Goal: Task Accomplishment & Management: Use online tool/utility

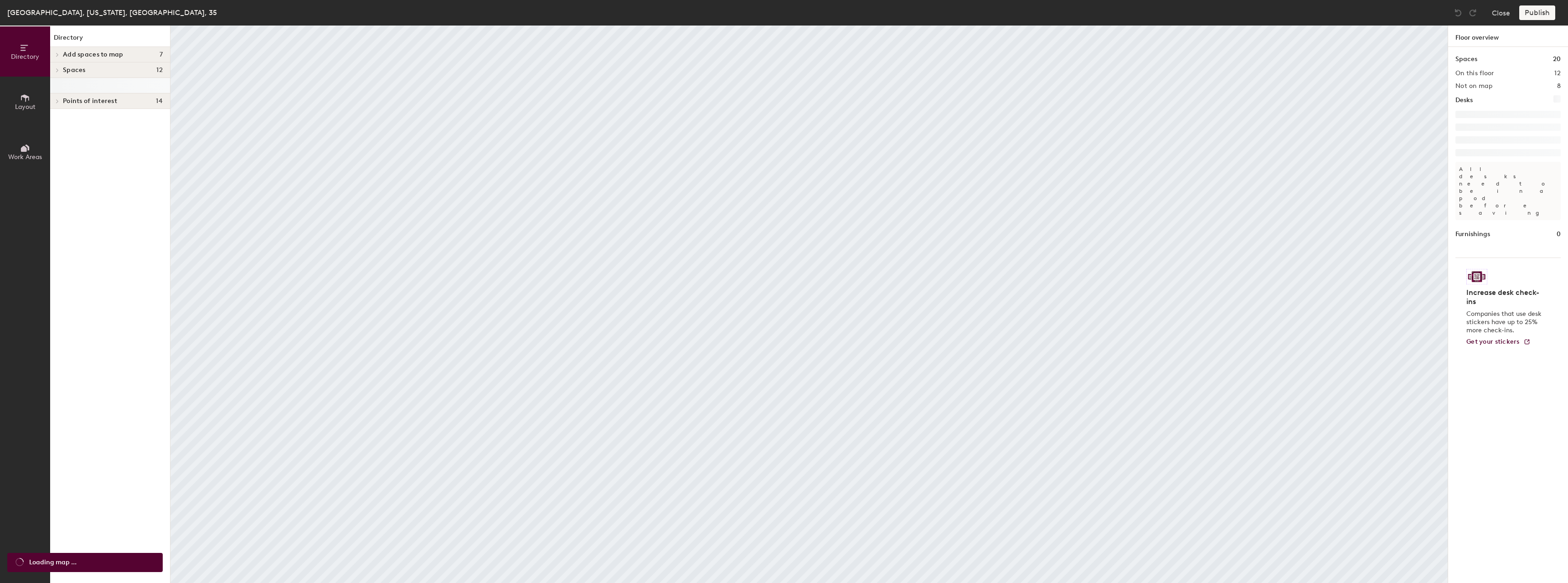
click at [16, 112] on button "Layout" at bounding box center [25, 101] width 50 height 50
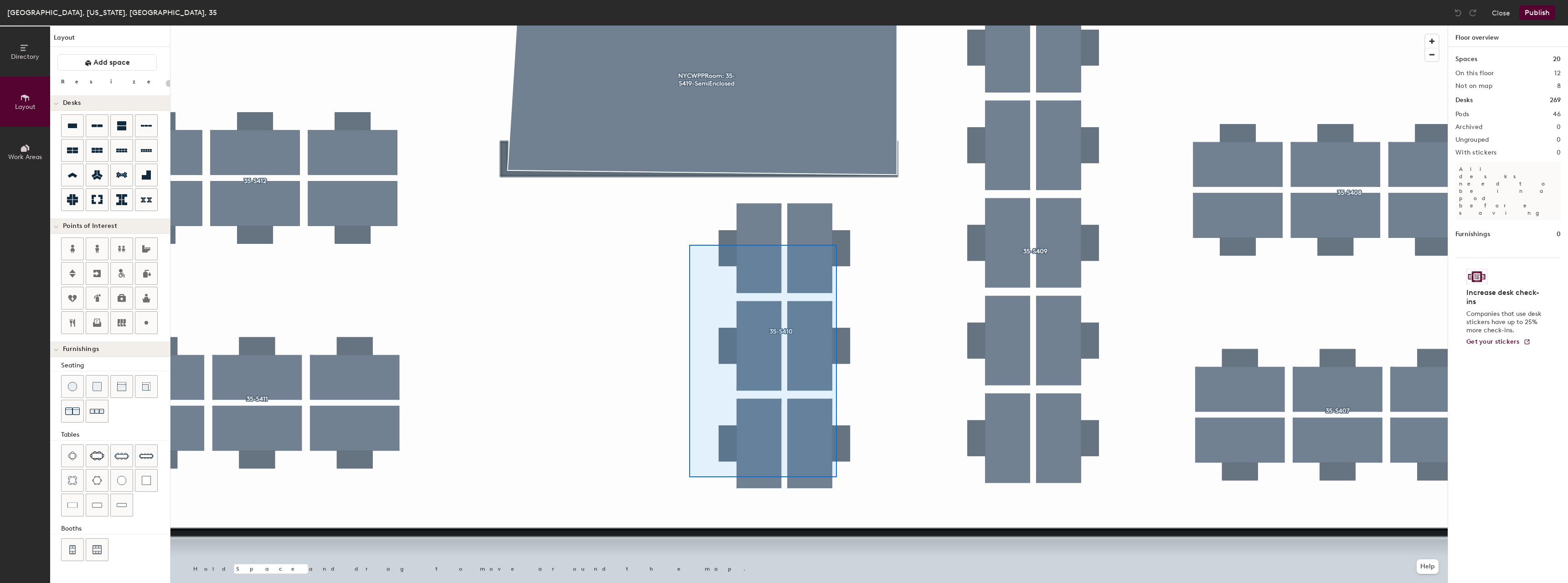
type input "80"
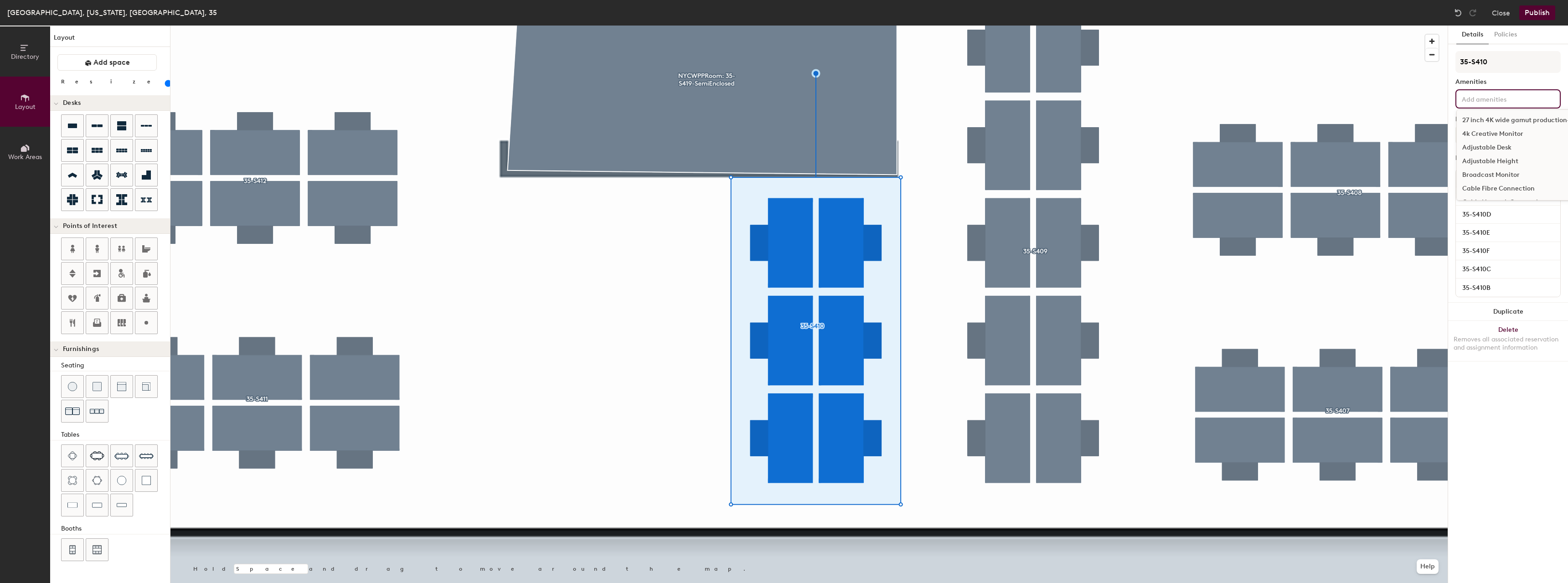
click at [1509, 97] on input at bounding box center [1501, 98] width 82 height 11
type input "high"
click at [1514, 118] on div "High-bar" at bounding box center [1507, 120] width 102 height 13
click at [679, 25] on div at bounding box center [809, 25] width 1277 height 0
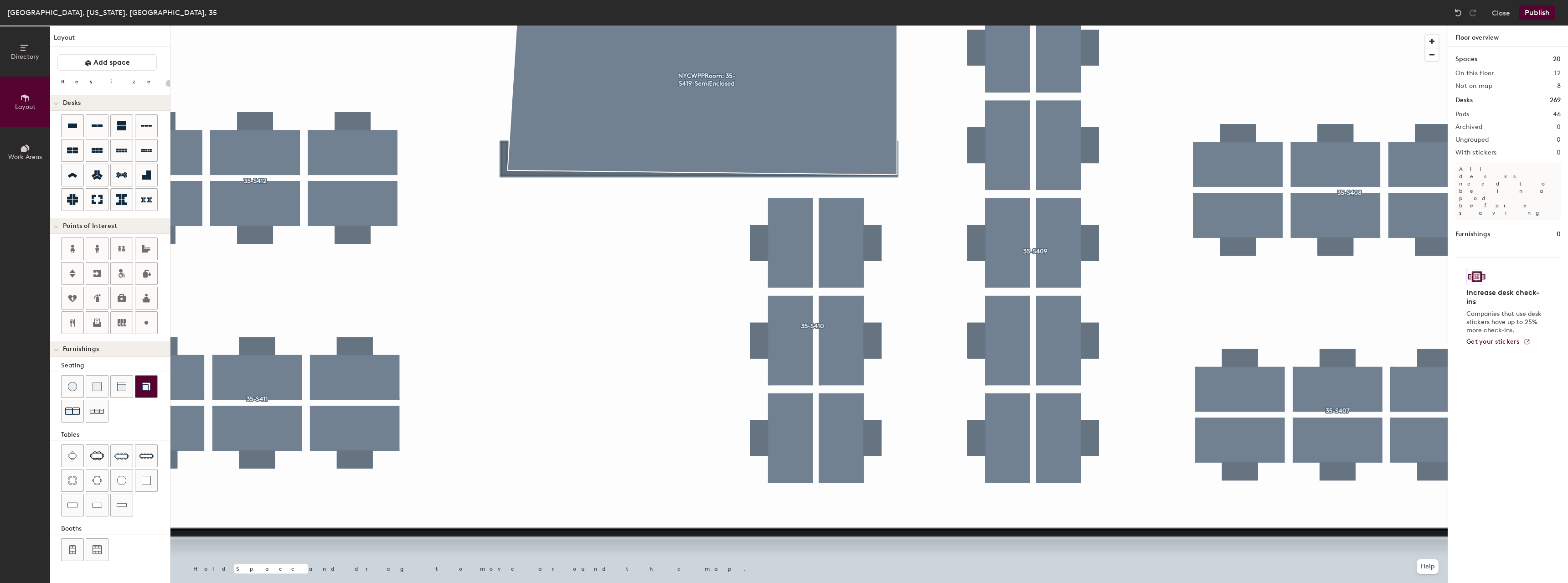
click at [143, 385] on img at bounding box center [146, 387] width 9 height 9
drag, startPoint x: 93, startPoint y: 82, endPoint x: 83, endPoint y: 80, distance: 10.2
click at [165, 80] on input "range" at bounding box center [165, 84] width 0 height 7
click at [138, 390] on div at bounding box center [146, 386] width 22 height 22
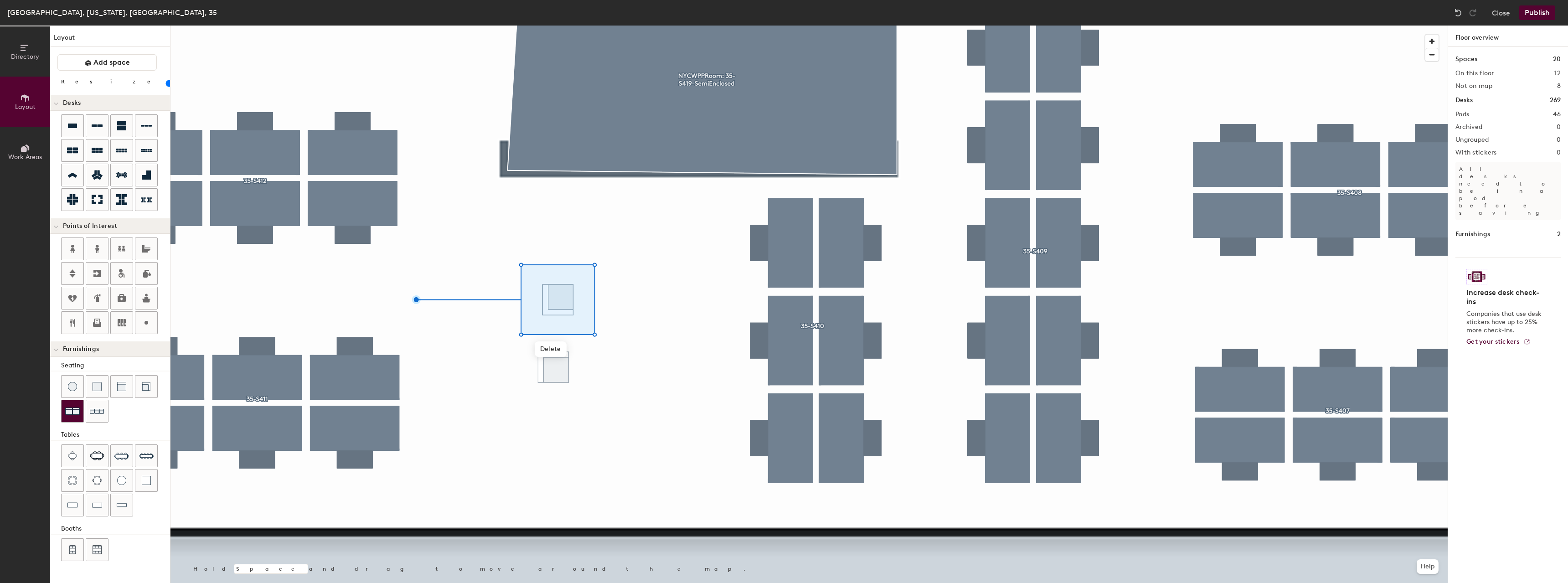
click at [81, 413] on div at bounding box center [72, 411] width 22 height 22
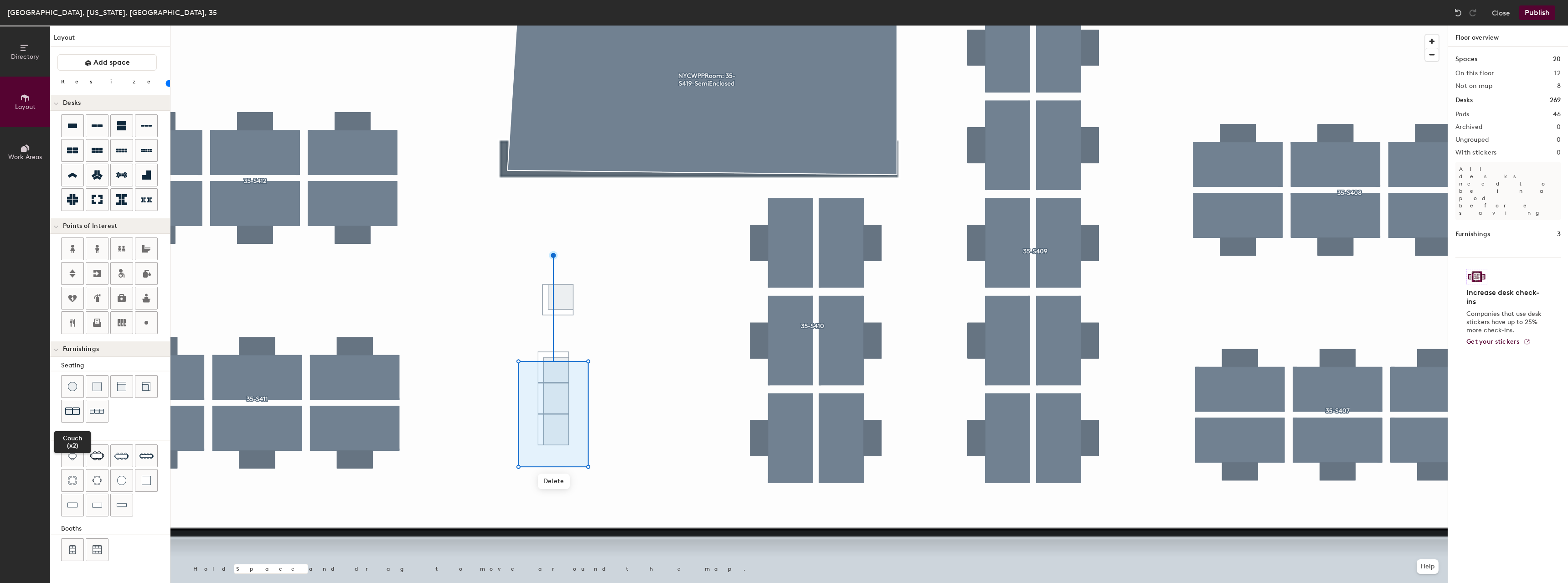
drag, startPoint x: 77, startPoint y: 412, endPoint x: 146, endPoint y: 367, distance: 82.4
click at [76, 411] on img at bounding box center [72, 411] width 14 height 14
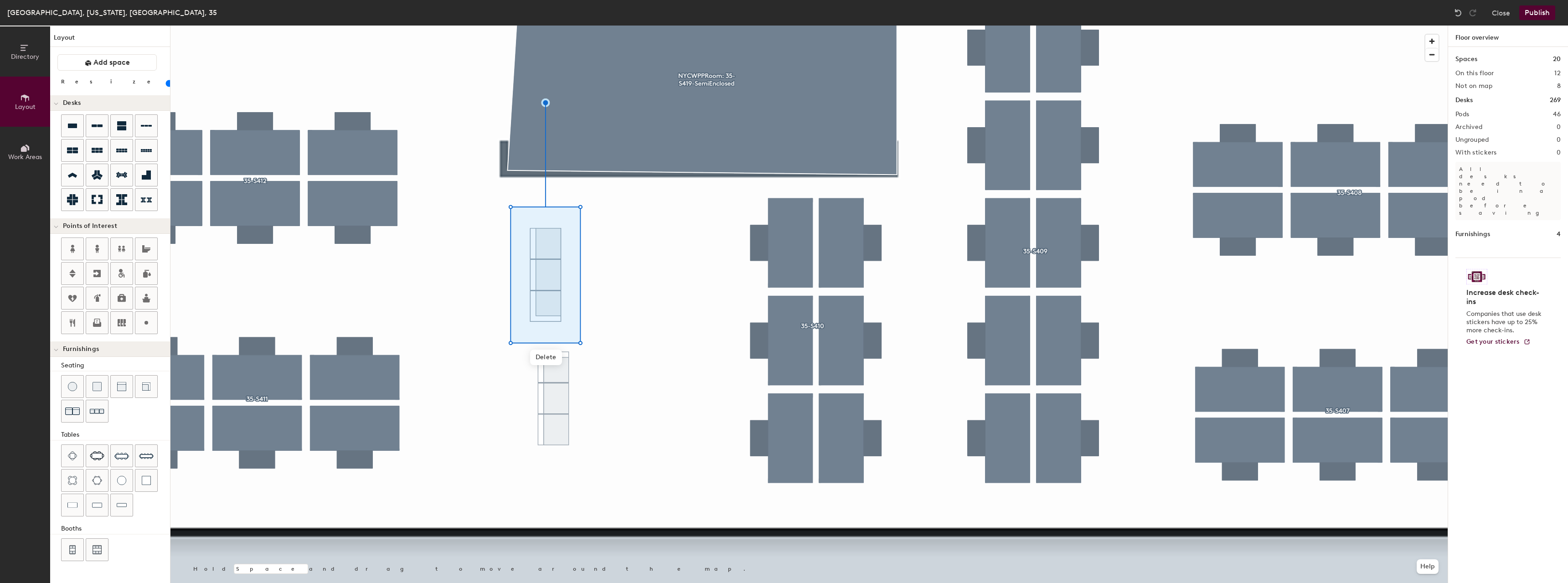
click at [595, 25] on div at bounding box center [809, 25] width 1277 height 0
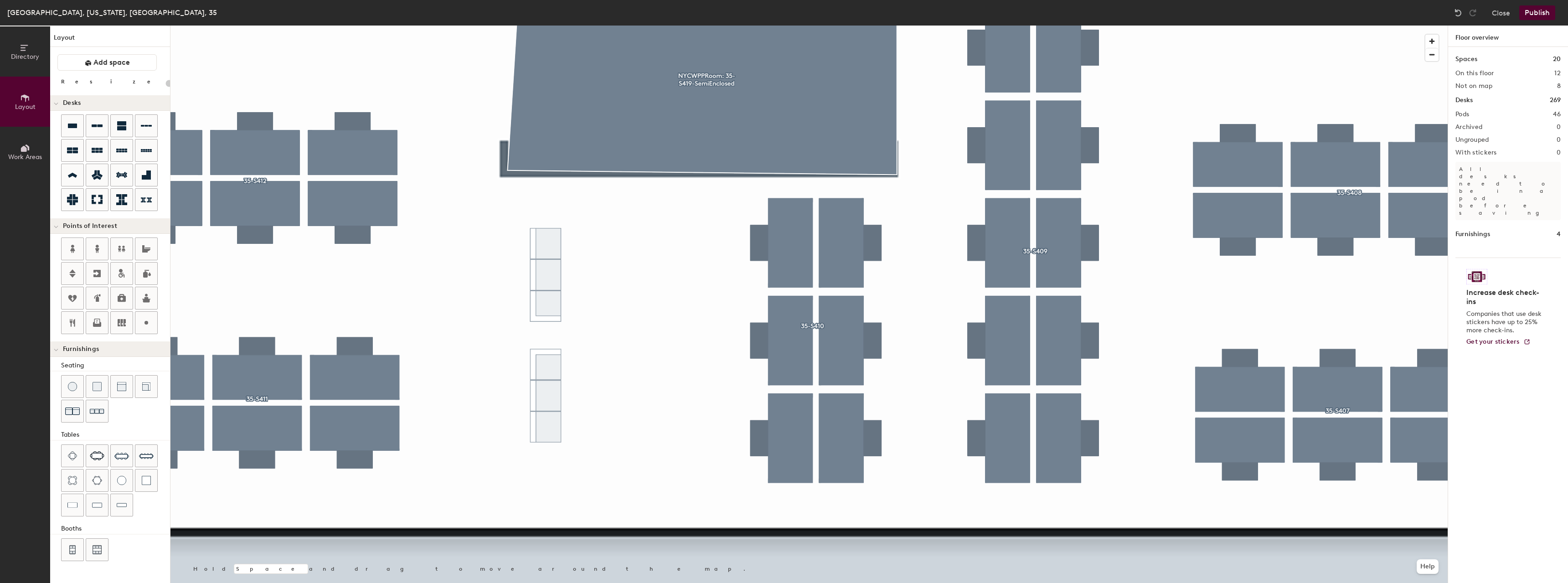
drag, startPoint x: 105, startPoint y: 415, endPoint x: 111, endPoint y: 414, distance: 6.1
click at [105, 415] on div at bounding box center [97, 411] width 22 height 22
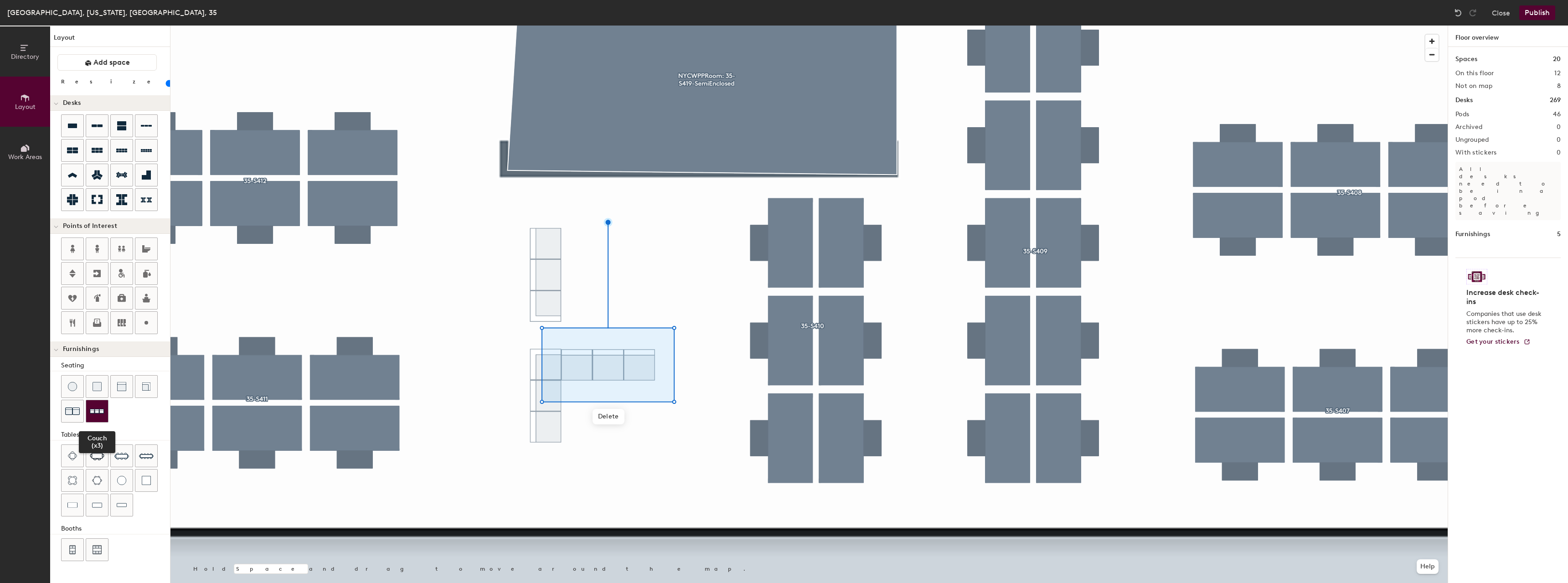
click at [99, 406] on img at bounding box center [97, 411] width 14 height 14
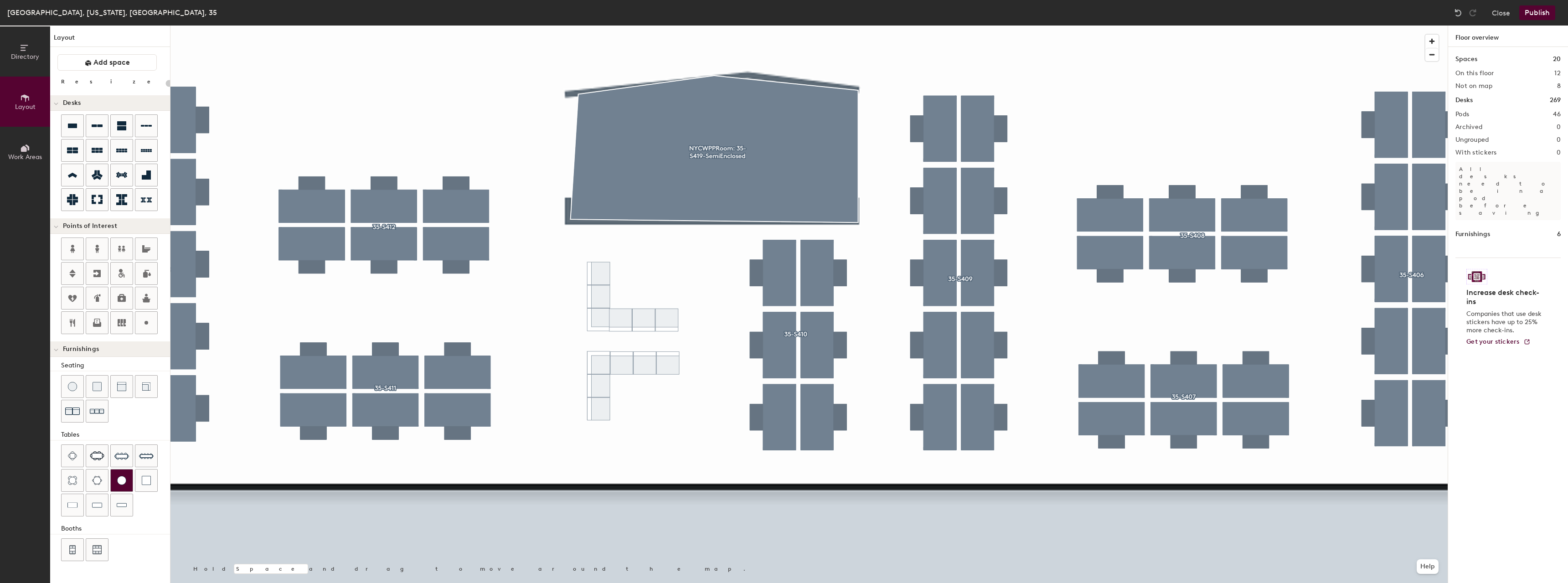
click at [112, 484] on div at bounding box center [121, 480] width 22 height 22
click at [124, 474] on div at bounding box center [121, 480] width 22 height 22
click at [117, 502] on img at bounding box center [121, 505] width 10 height 9
click at [658, 314] on span "Delete" at bounding box center [663, 317] width 32 height 16
click at [72, 508] on img at bounding box center [72, 505] width 10 height 9
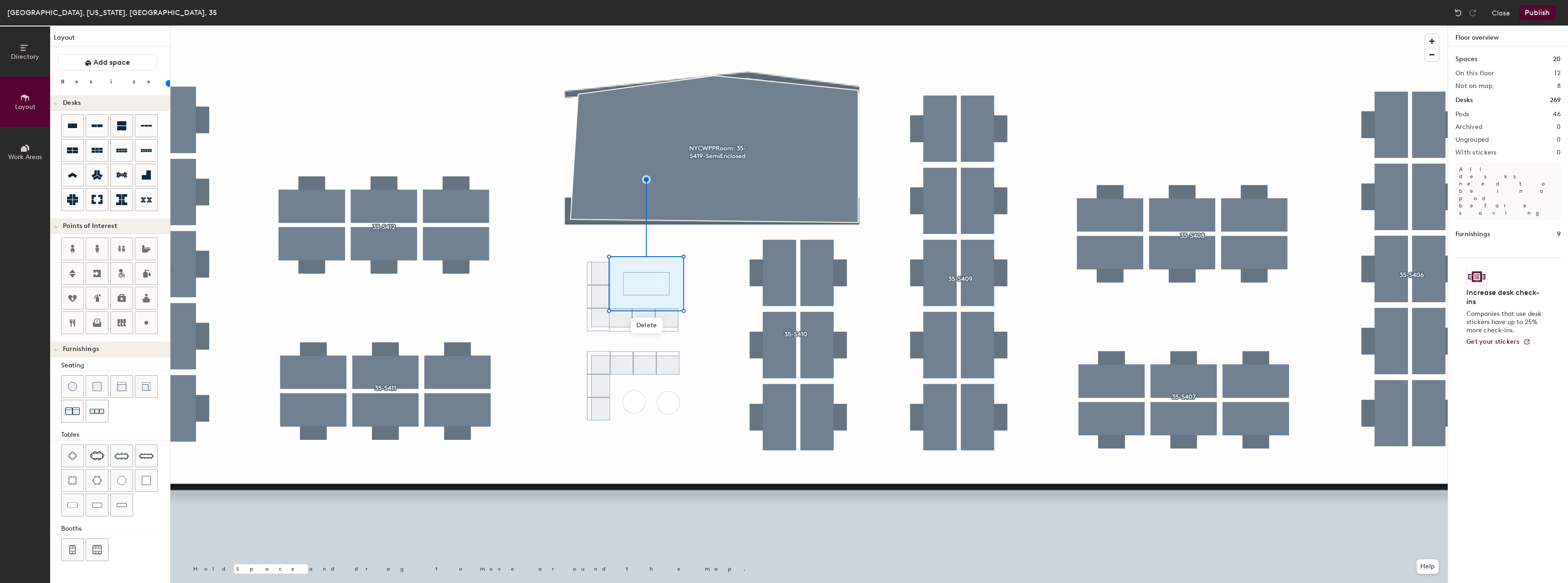
click at [1526, 13] on button "Publish" at bounding box center [1537, 12] width 36 height 14
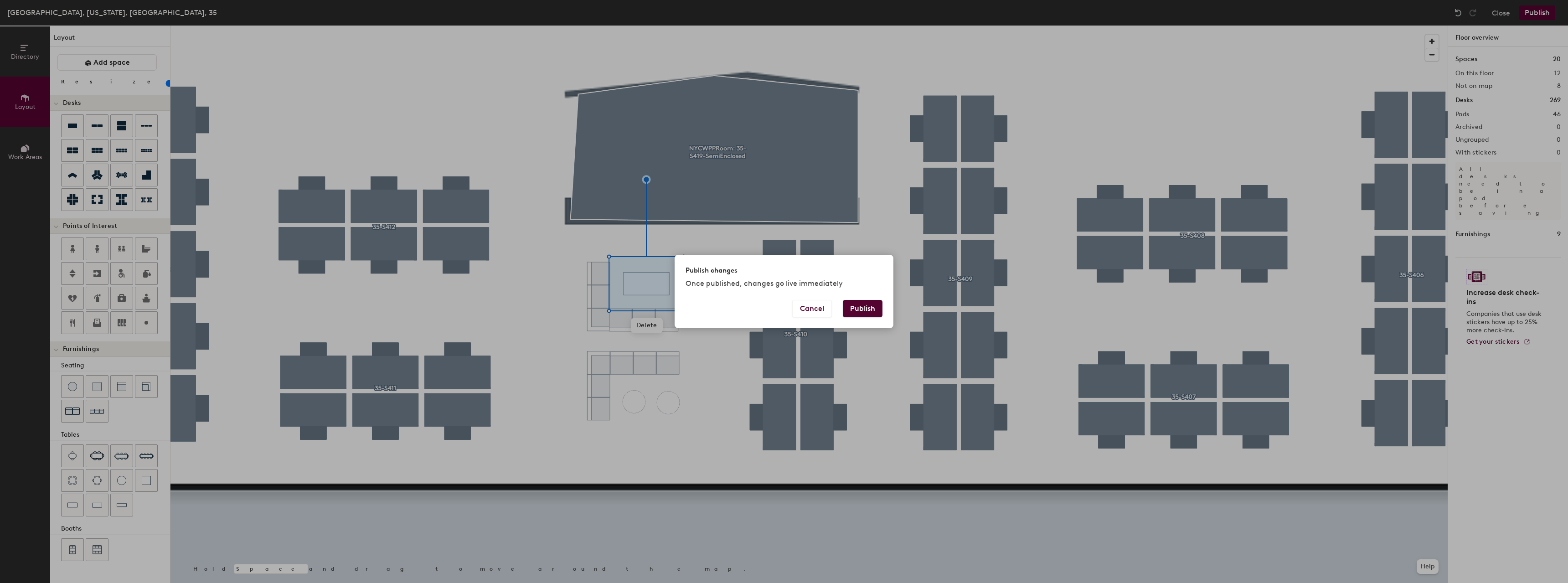
click at [851, 310] on button "Publish" at bounding box center [862, 308] width 40 height 17
type input "20"
